Goal: Submit feedback/report problem

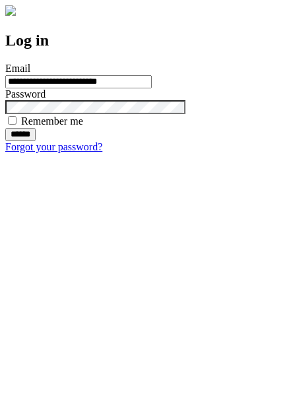
click at [36, 141] on input "******" at bounding box center [20, 134] width 30 height 13
